Goal: Register for event/course

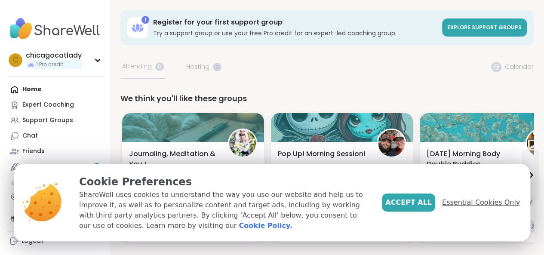
click at [470, 205] on span "Essential Cookies Only" at bounding box center [481, 202] width 78 height 10
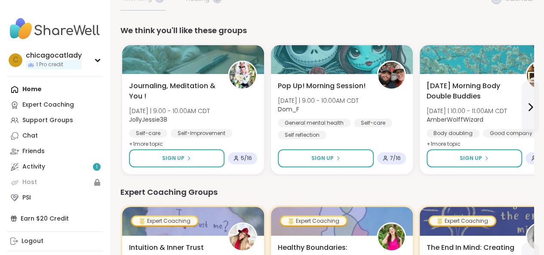
scroll to position [67, 0]
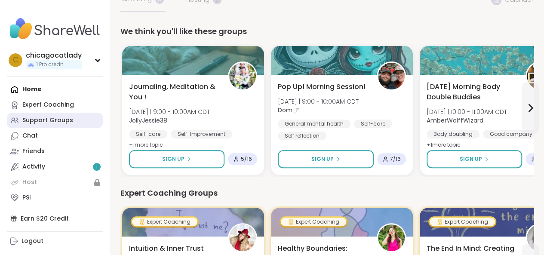
click at [52, 120] on div "Support Groups" at bounding box center [47, 120] width 51 height 9
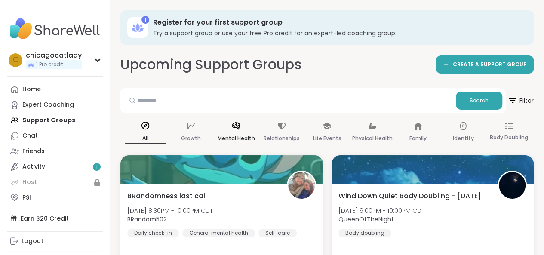
click at [237, 134] on p "Mental Health" at bounding box center [236, 138] width 37 height 10
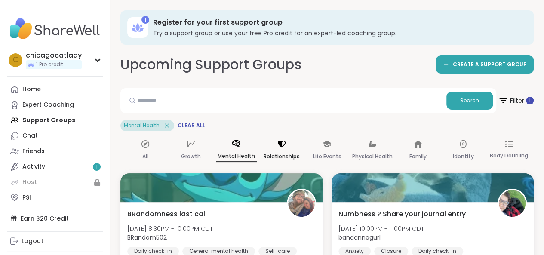
click at [279, 160] on p "Relationships" at bounding box center [282, 156] width 36 height 10
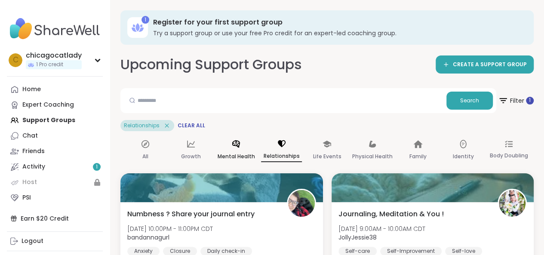
click at [255, 156] on div "Mental Health" at bounding box center [236, 151] width 41 height 32
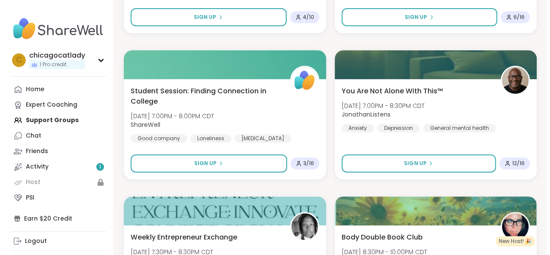
scroll to position [1711, 0]
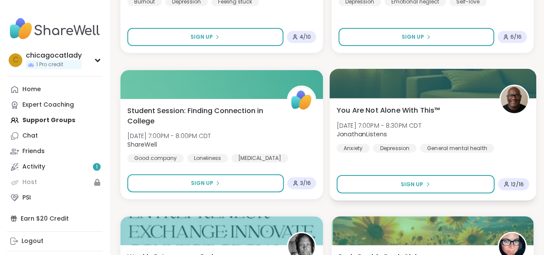
click at [371, 102] on div "You Are Not Alone With This™ [DATE] 7:00PM - 8:30PM CDT JonathanListens Anxiety…" at bounding box center [432, 149] width 206 height 102
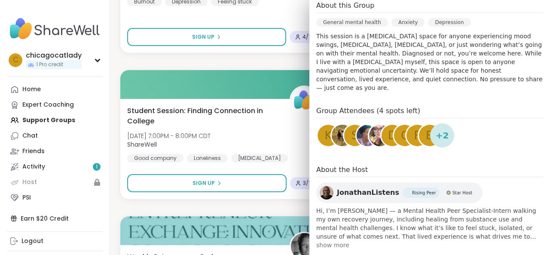
scroll to position [253, 0]
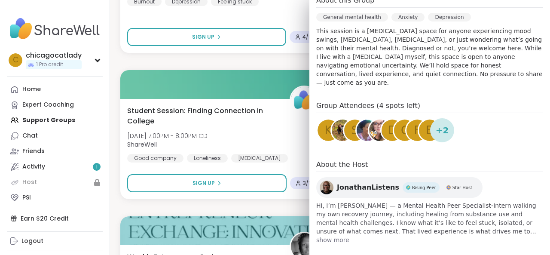
click at [347, 182] on span "JonathanListens" at bounding box center [368, 187] width 62 height 10
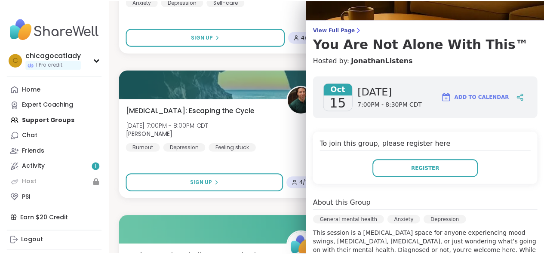
scroll to position [55, 0]
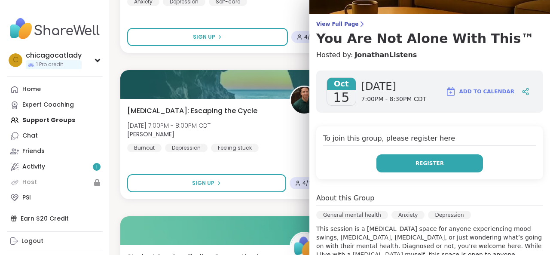
click at [427, 163] on span "Register" at bounding box center [430, 164] width 28 height 8
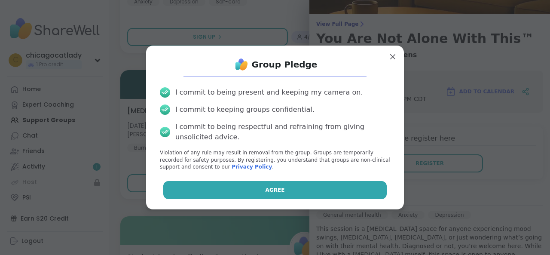
click at [309, 189] on button "Agree" at bounding box center [275, 190] width 224 height 18
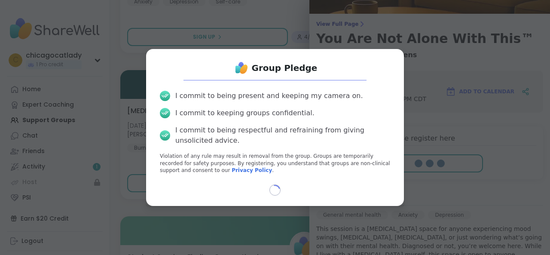
select select "**"
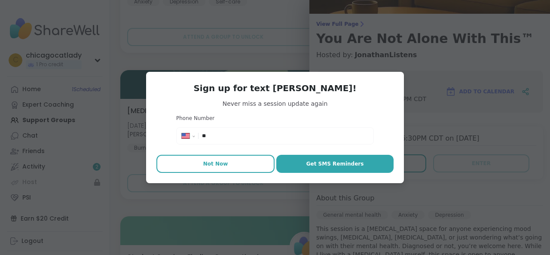
click at [232, 163] on button "Not Now" at bounding box center [216, 164] width 118 height 18
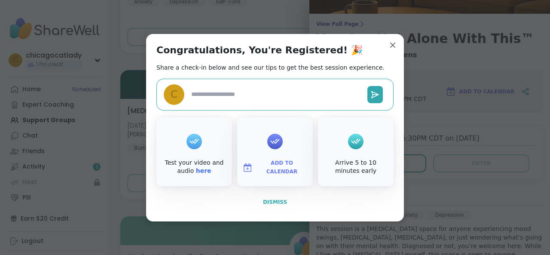
click at [268, 200] on span "Dismiss" at bounding box center [275, 202] width 24 height 6
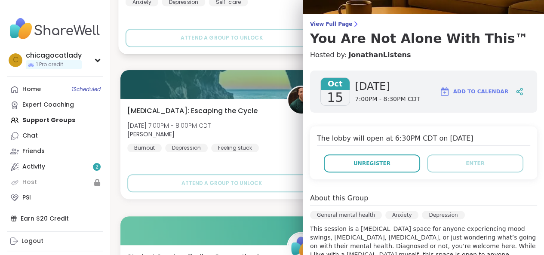
click at [264, 48] on div "Curve balls in life [DATE] 6:00PM - 7:00PM CDT Lori246 Anxiety [MEDICAL_DATA] S…" at bounding box center [221, 3] width 206 height 102
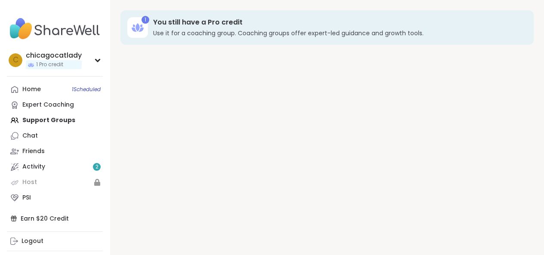
scroll to position [9, 0]
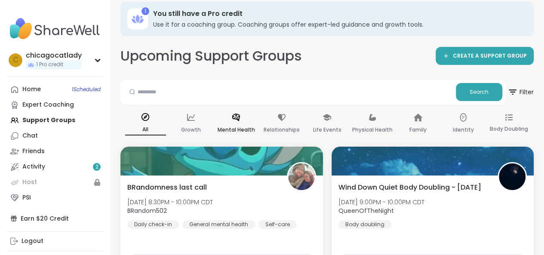
click at [245, 122] on div "Mental Health" at bounding box center [236, 124] width 41 height 32
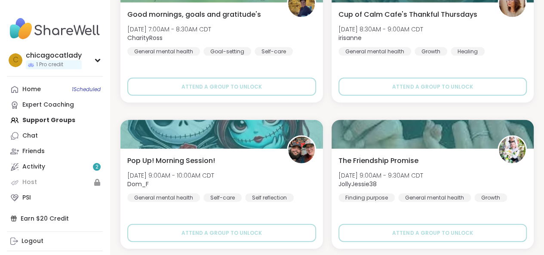
scroll to position [2567, 0]
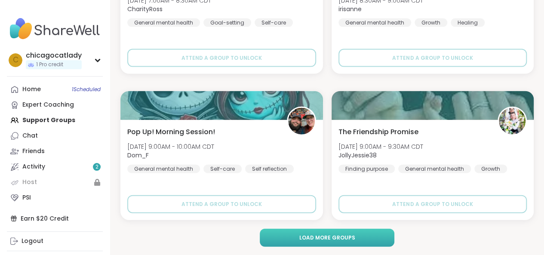
click at [332, 239] on span "Load more groups" at bounding box center [327, 238] width 56 height 8
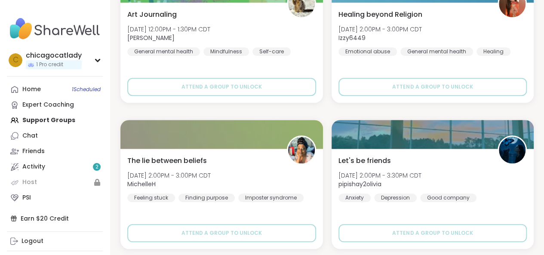
scroll to position [5199, 0]
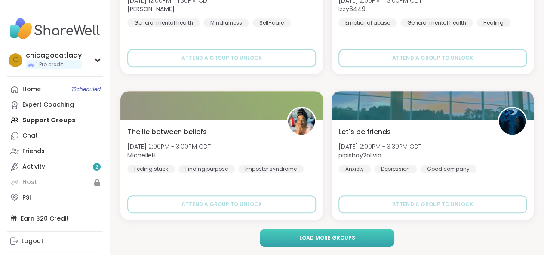
click at [340, 235] on span "Load more groups" at bounding box center [327, 238] width 56 height 8
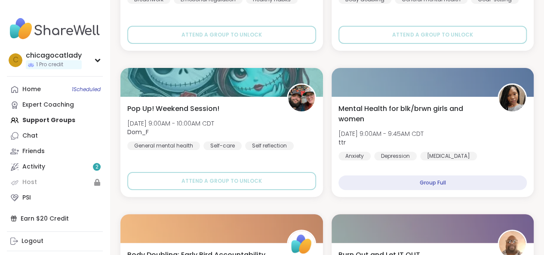
scroll to position [0, 0]
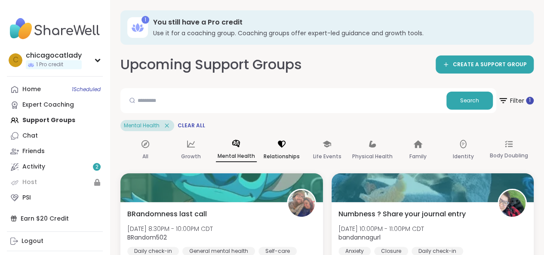
click at [285, 147] on icon at bounding box center [281, 143] width 9 height 9
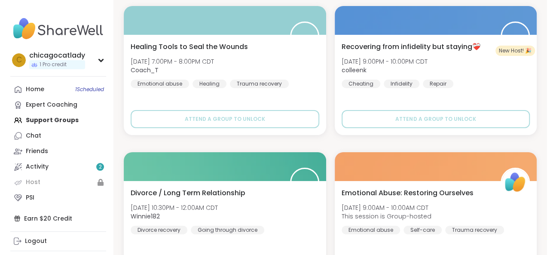
scroll to position [1578, 0]
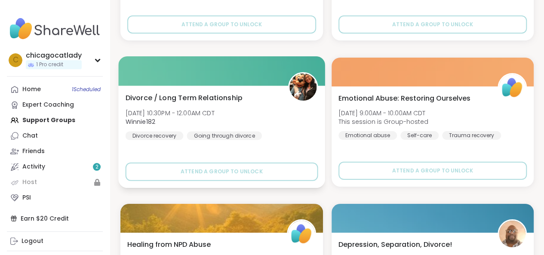
click at [175, 93] on span "Divorce / Long Term Relationship" at bounding box center [184, 97] width 117 height 10
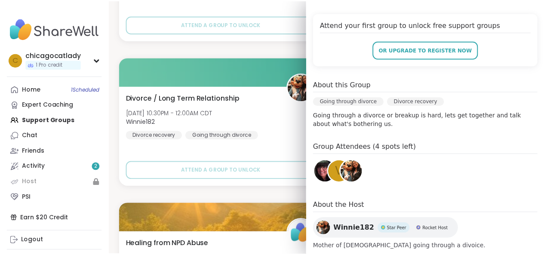
scroll to position [0, 0]
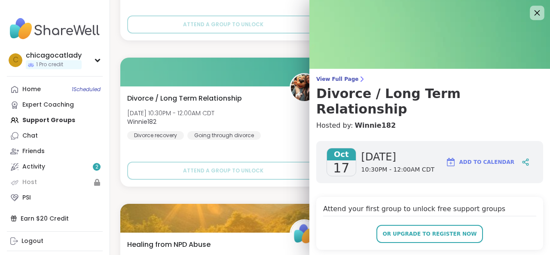
click at [535, 13] on icon at bounding box center [538, 13] width 6 height 6
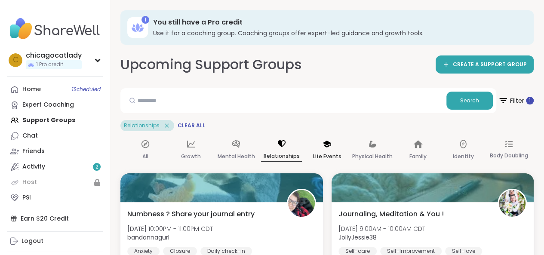
click at [325, 146] on icon at bounding box center [326, 143] width 9 height 9
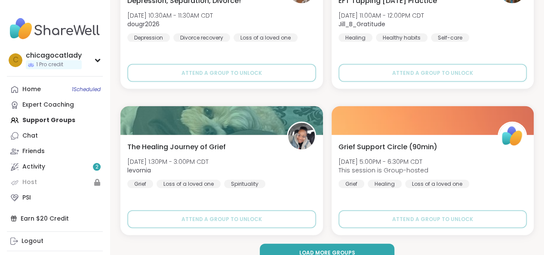
scroll to position [2567, 0]
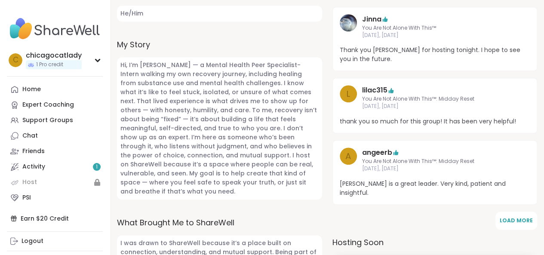
scroll to position [367, 0]
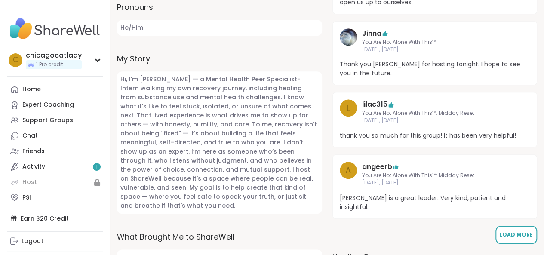
click at [510, 231] on span "Load More" at bounding box center [516, 234] width 33 height 7
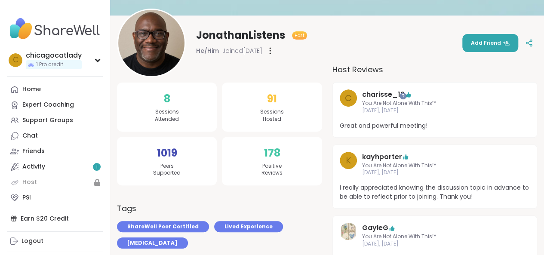
scroll to position [144, 0]
